Goal: Book appointment/travel/reservation

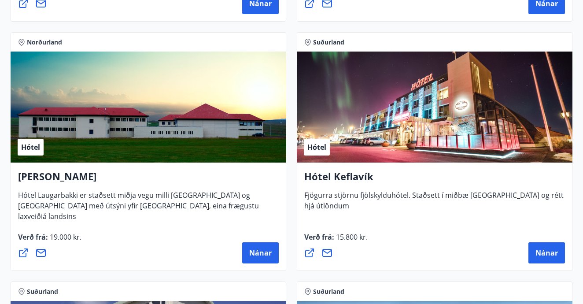
scroll to position [3122, 0]
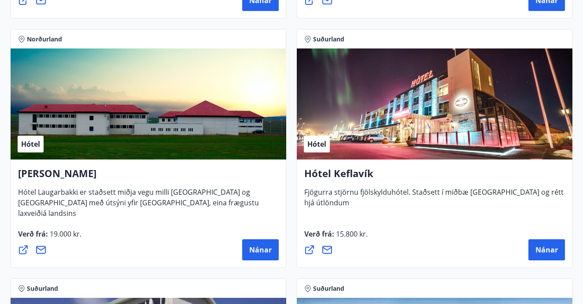
click at [59, 176] on h4 "[PERSON_NAME]" at bounding box center [148, 176] width 260 height 20
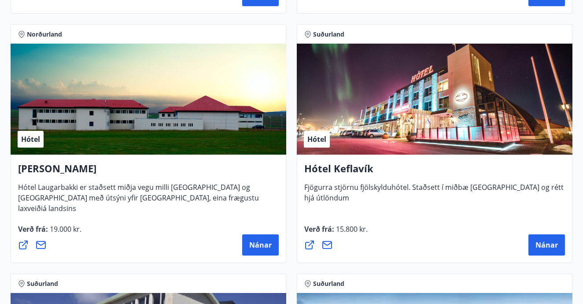
scroll to position [3128, 0]
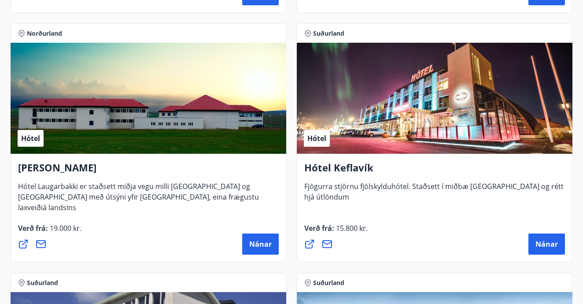
click at [153, 84] on div "Hótel" at bounding box center [148, 98] width 275 height 111
click at [264, 244] on span "Nánar" at bounding box center [260, 244] width 22 height 10
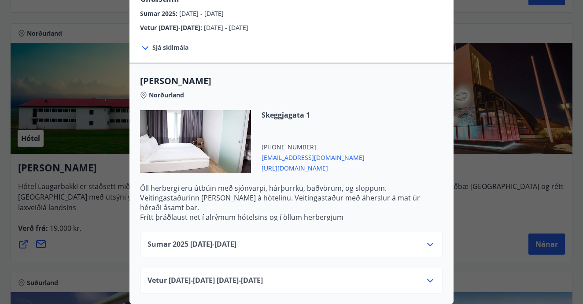
scroll to position [239, 0]
click at [78, 147] on div "Hótel Laugarbakki Hótel Laugarbakki er 3 stjörnu hótel á bökkum Miðfjarðarár í …" at bounding box center [291, 152] width 583 height 304
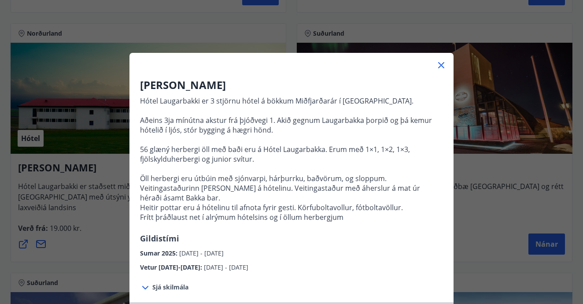
click at [81, 149] on div "Hótel Laugarbakki Hótel Laugarbakki er 3 stjörnu hótel á bökkum Miðfjarðarár í …" at bounding box center [291, 152] width 583 height 304
click at [440, 61] on icon at bounding box center [441, 65] width 11 height 11
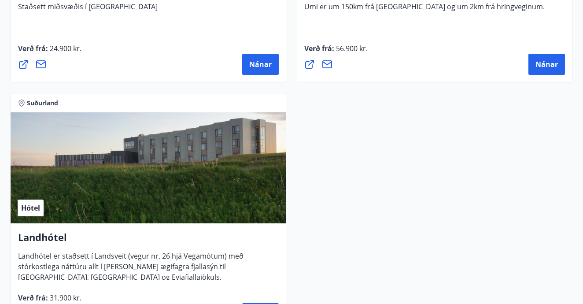
scroll to position [3558, 0]
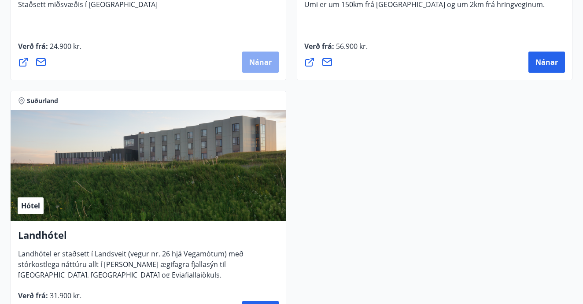
click at [270, 52] on button "Nánar" at bounding box center [260, 61] width 37 height 21
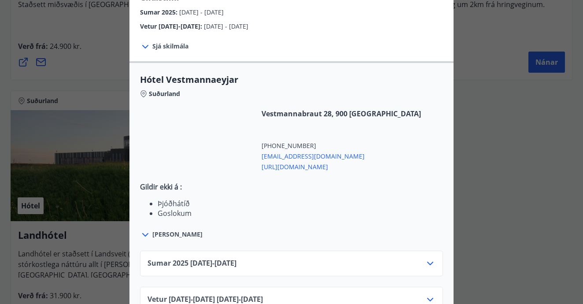
scroll to position [250, 0]
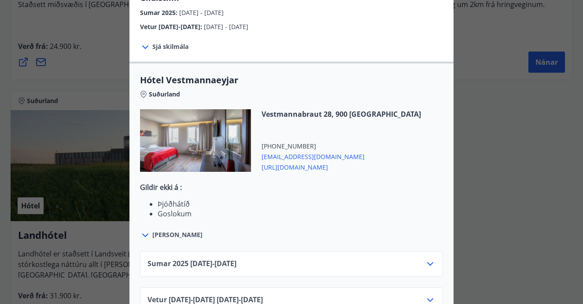
click at [286, 251] on div "Sumar [PHONE_NUMBER][DATE] - [DATE]" at bounding box center [291, 264] width 303 height 26
click at [311, 258] on div "Sumar [PHONE_NUMBER][DATE] - [DATE]" at bounding box center [291, 267] width 288 height 18
click at [429, 258] on icon at bounding box center [430, 263] width 11 height 11
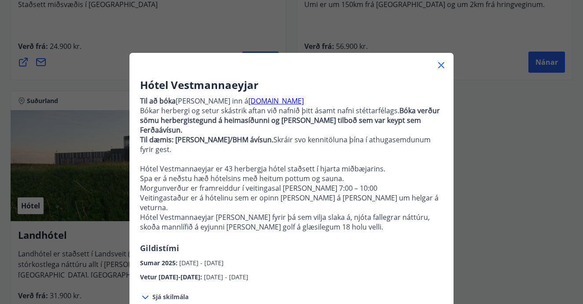
scroll to position [0, 0]
click at [437, 62] on icon at bounding box center [441, 65] width 11 height 11
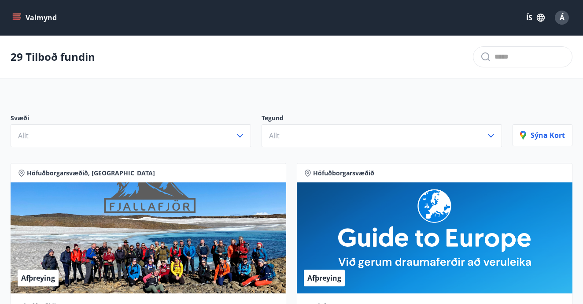
click at [40, 12] on button "Valmynd" at bounding box center [36, 18] width 50 height 16
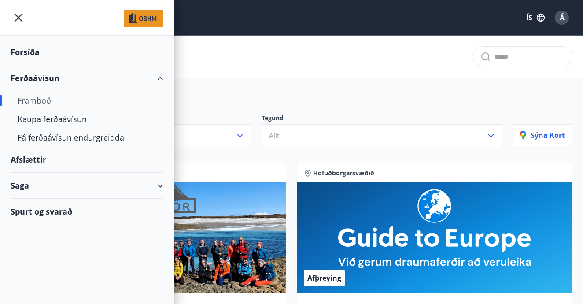
click at [264, 78] on div "29 Tilboð fundin" at bounding box center [291, 57] width 583 height 43
